Goal: Use online tool/utility: Utilize a website feature to perform a specific function

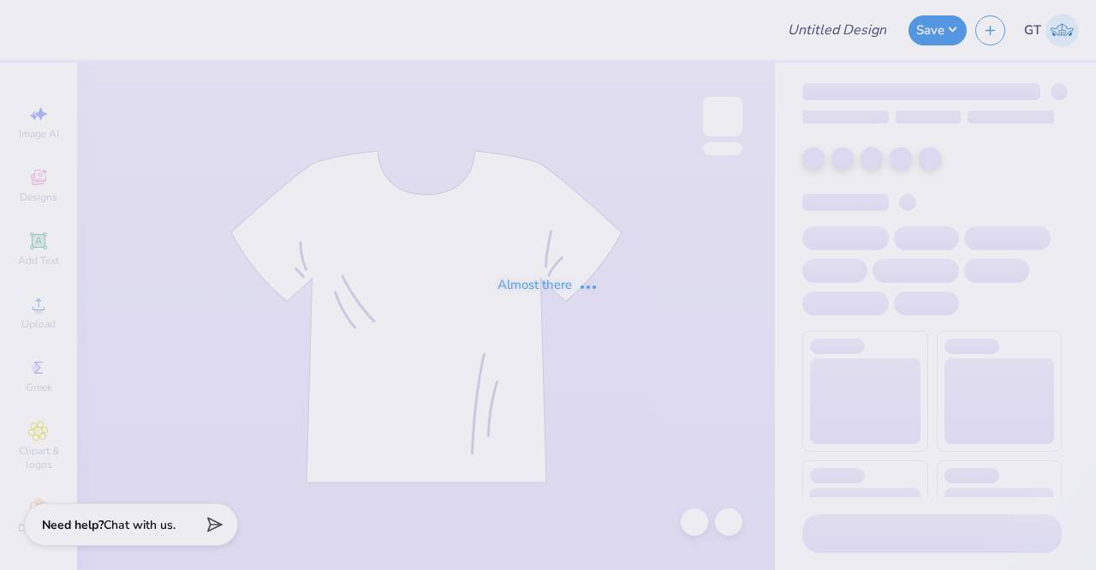
type input "Delta Zeta Homecoming Design 3"
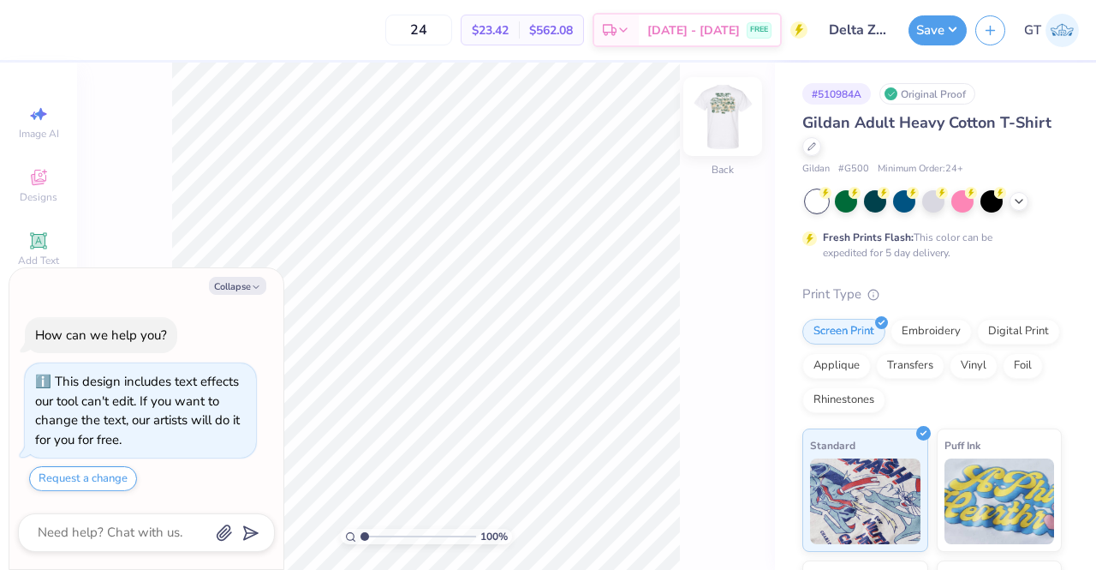
click at [731, 119] on img at bounding box center [723, 116] width 69 height 69
type textarea "x"
type input "1.70562631998225"
type textarea "x"
type input "1.70562631998225"
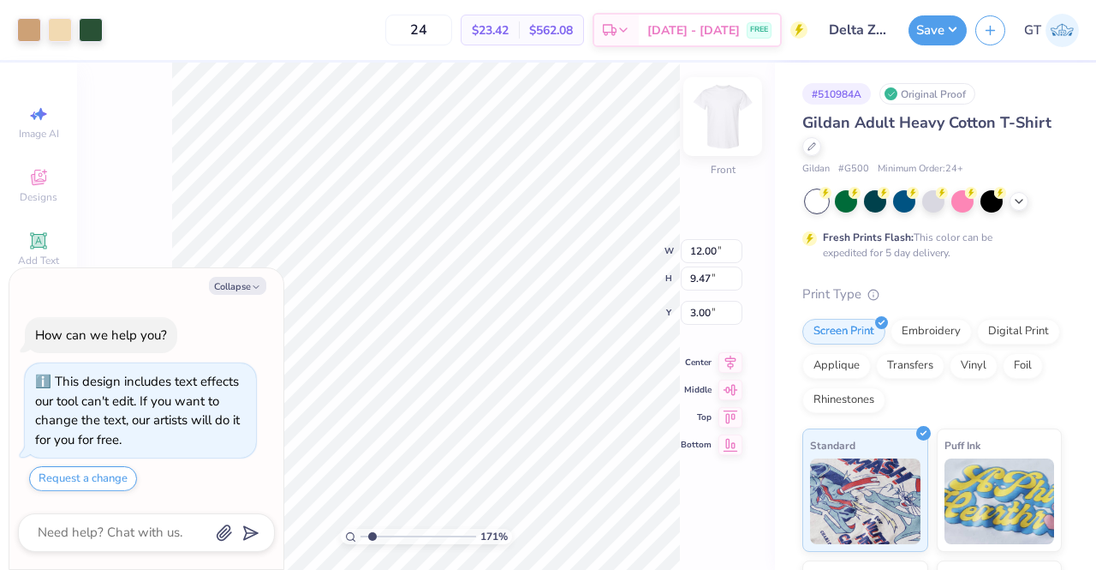
type textarea "x"
type input "1.70562631998225"
type textarea "x"
type input "1"
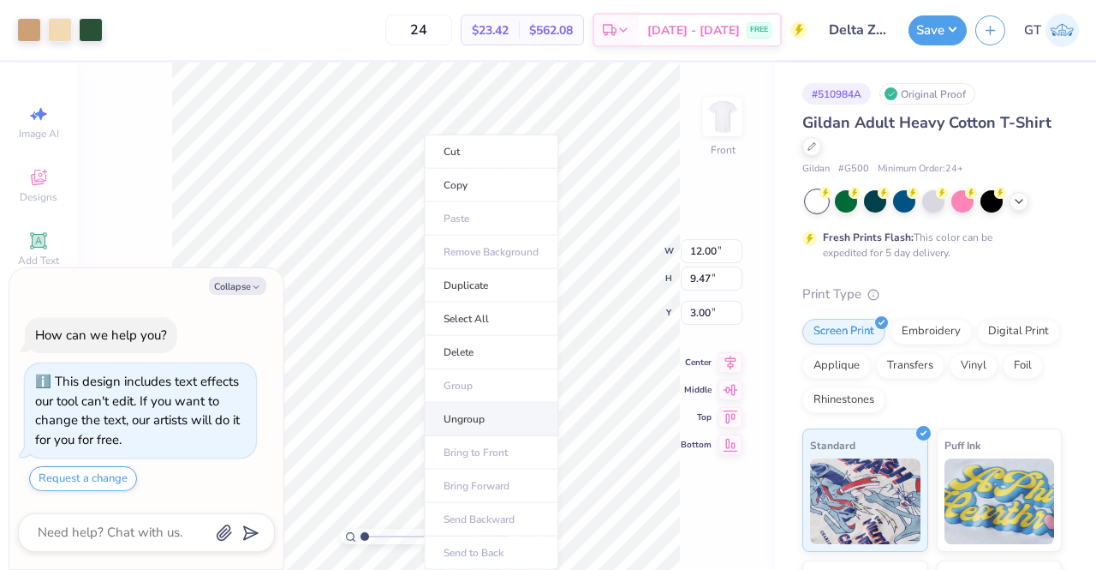
click at [473, 412] on li "Ungroup" at bounding box center [491, 419] width 134 height 33
type textarea "x"
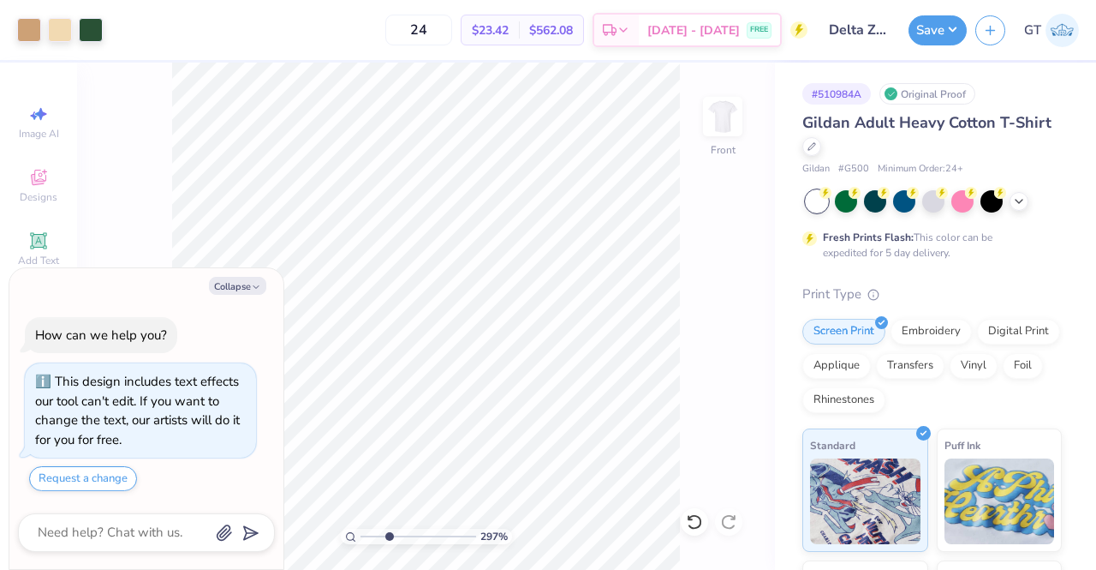
type input "3.15958378100946"
type textarea "x"
type input "3.15958378100946"
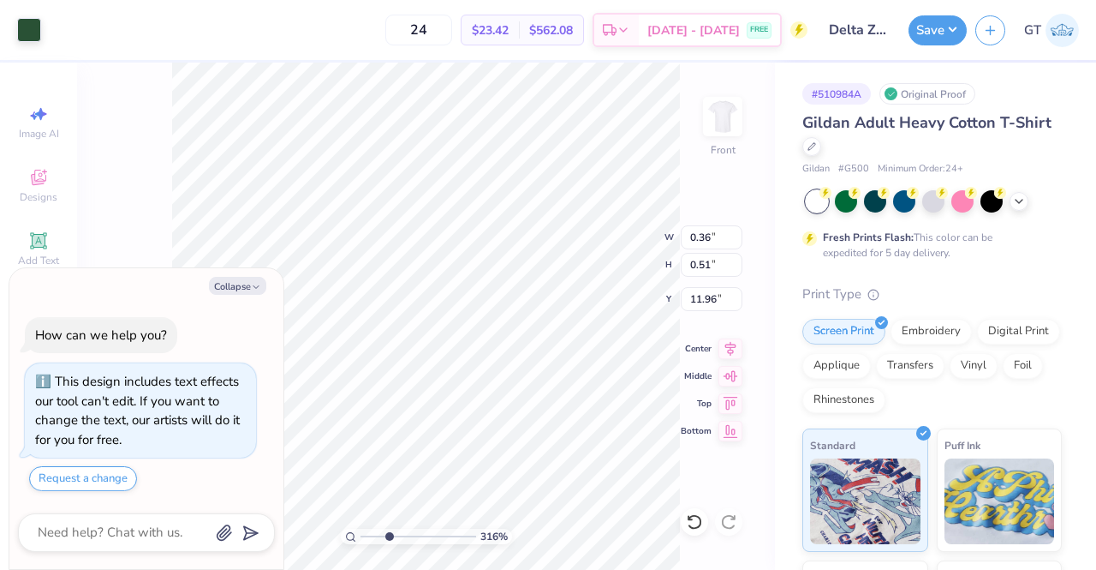
type textarea "x"
type input "3.15958378100946"
type input "0.14"
type input "0.23"
type input "11.66"
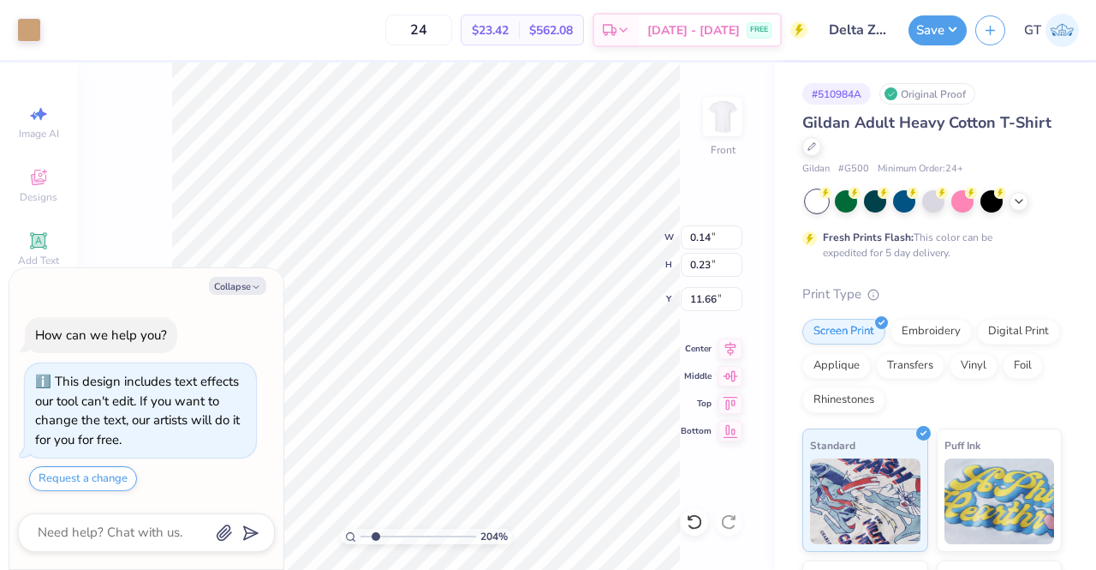
type input "1.97099425979979"
